Goal: Task Accomplishment & Management: Use online tool/utility

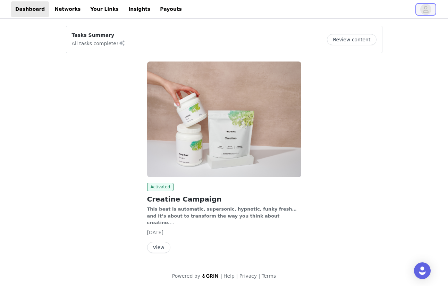
click at [424, 7] on icon "avatar" at bounding box center [425, 9] width 7 height 11
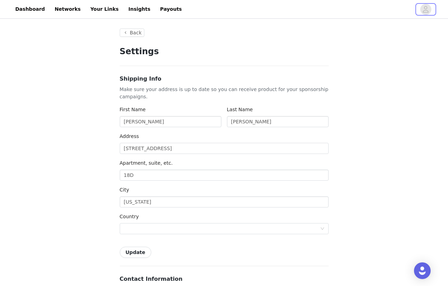
type input "+1 ([GEOGRAPHIC_DATA])"
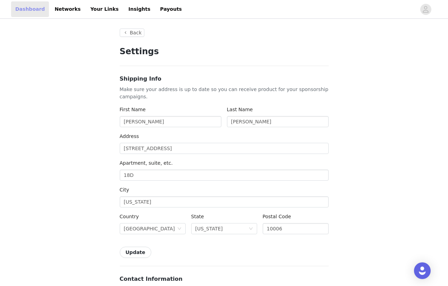
click at [30, 9] on link "Dashboard" at bounding box center [30, 9] width 38 height 16
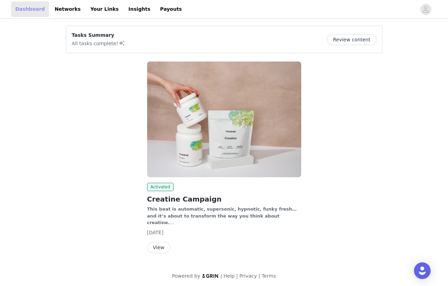
scroll to position [2, 0]
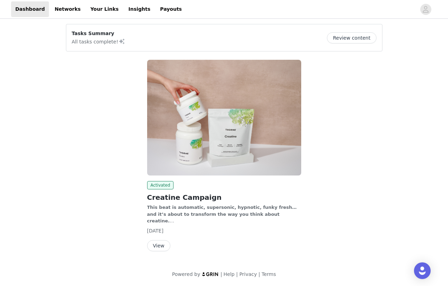
click at [163, 245] on button "View" at bounding box center [158, 245] width 23 height 11
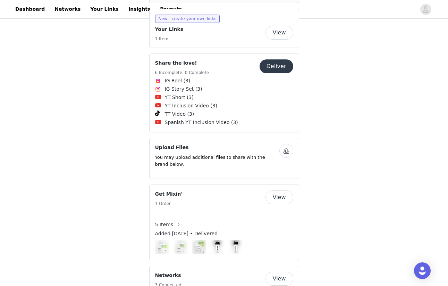
scroll to position [205, 0]
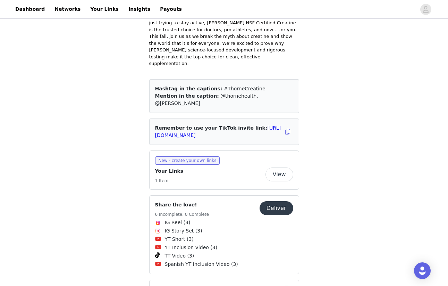
click at [282, 201] on button "Deliver" at bounding box center [277, 208] width 34 height 14
